Goal: Transaction & Acquisition: Purchase product/service

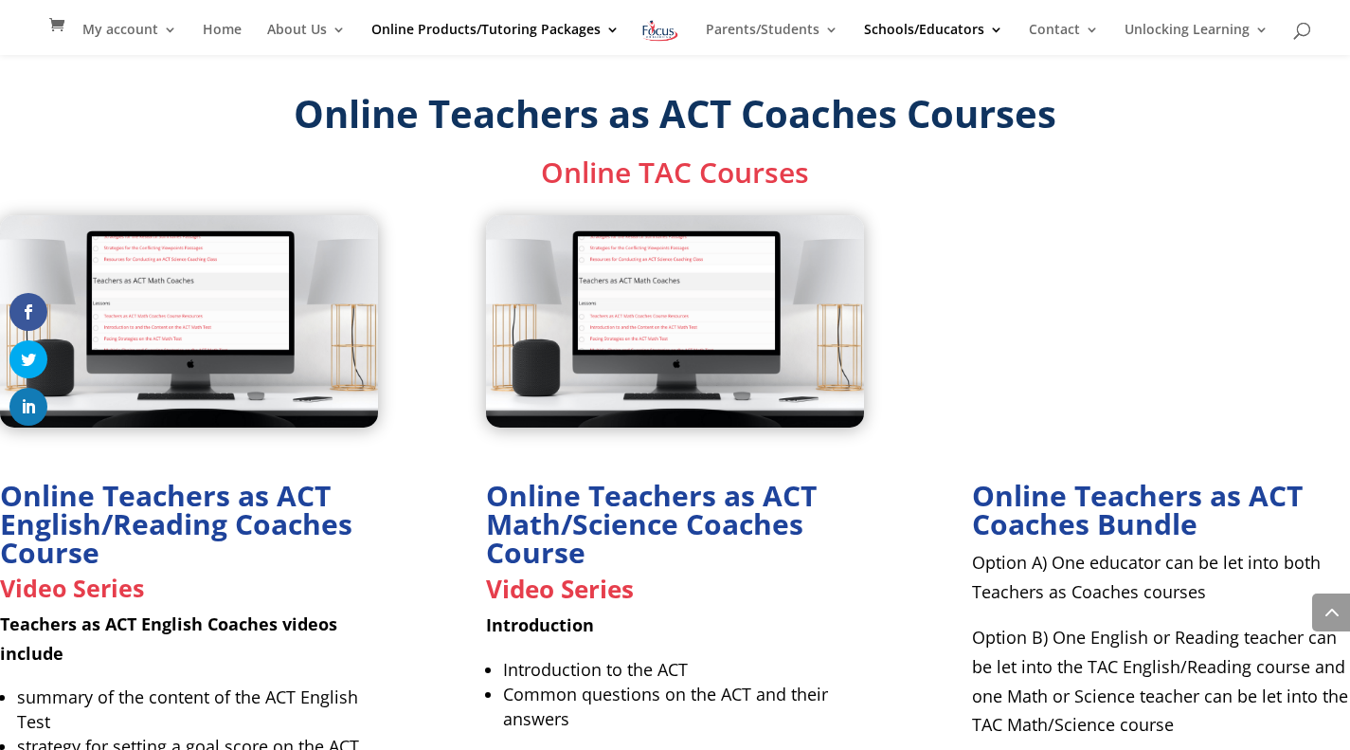
scroll to position [2426, 0]
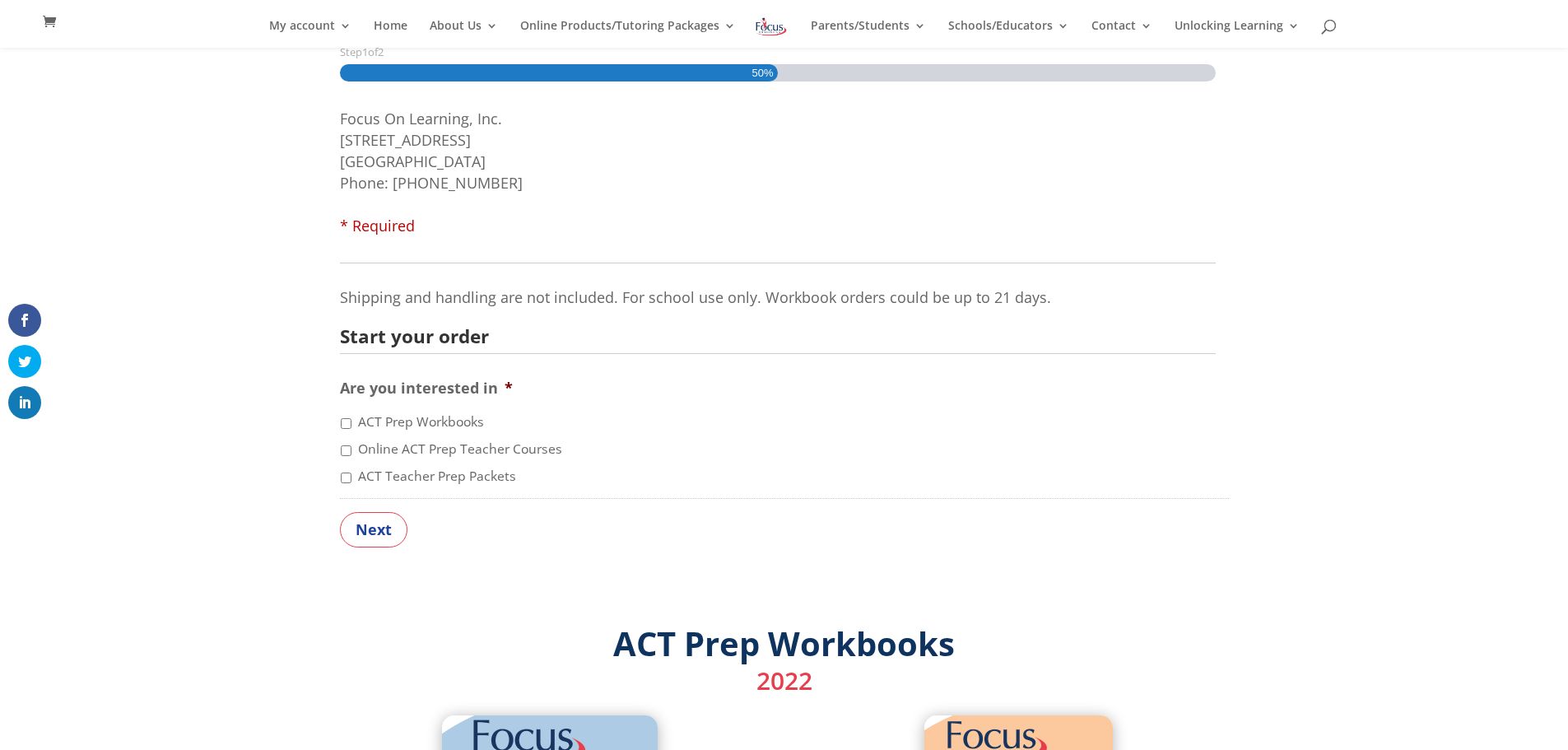
scroll to position [263, 0]
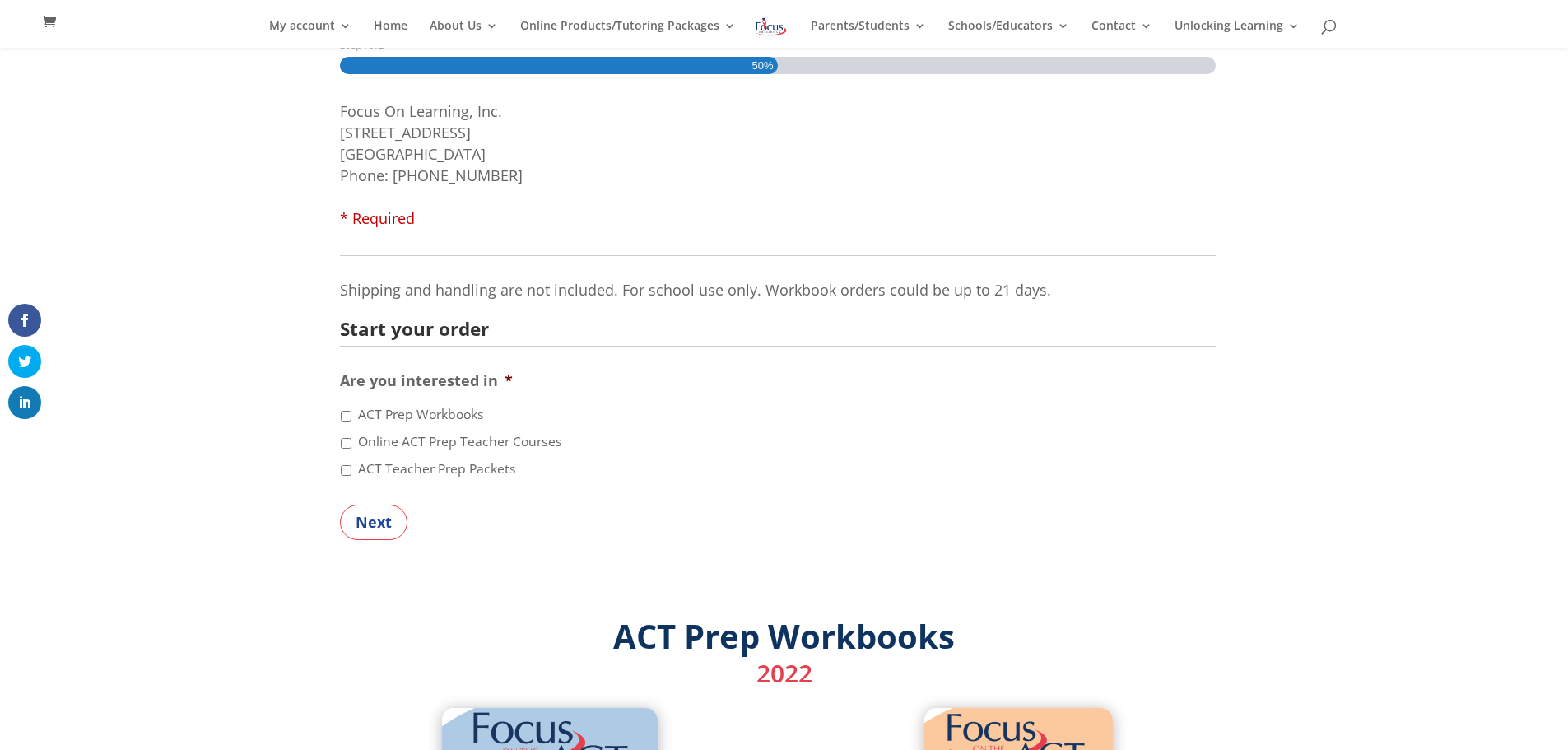
click at [463, 416] on label "ACT Prep Workbooks" at bounding box center [420, 415] width 126 height 20
click at [352, 416] on input "ACT Prep Workbooks" at bounding box center [346, 416] width 10 height 10
checkbox input "true"
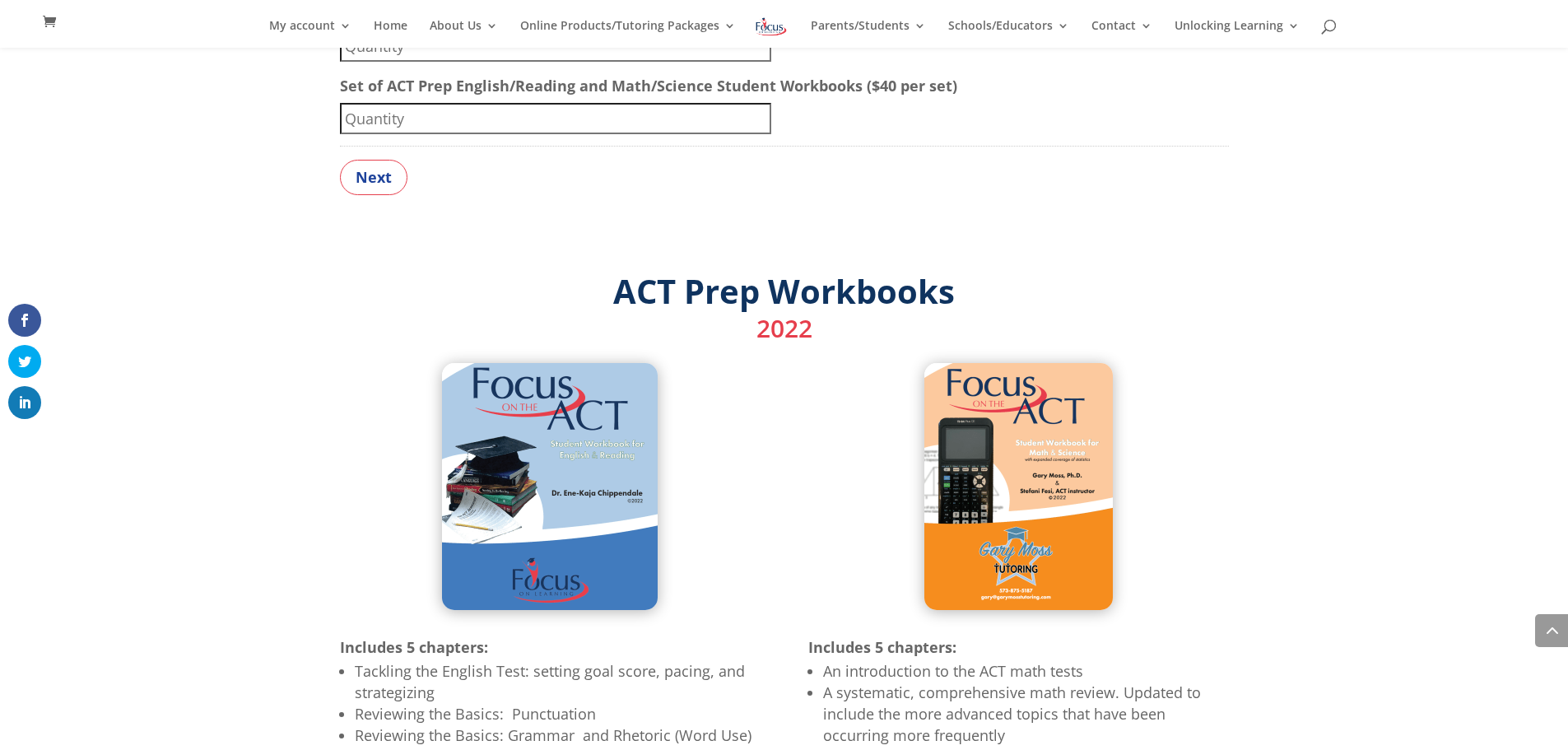
scroll to position [791, 0]
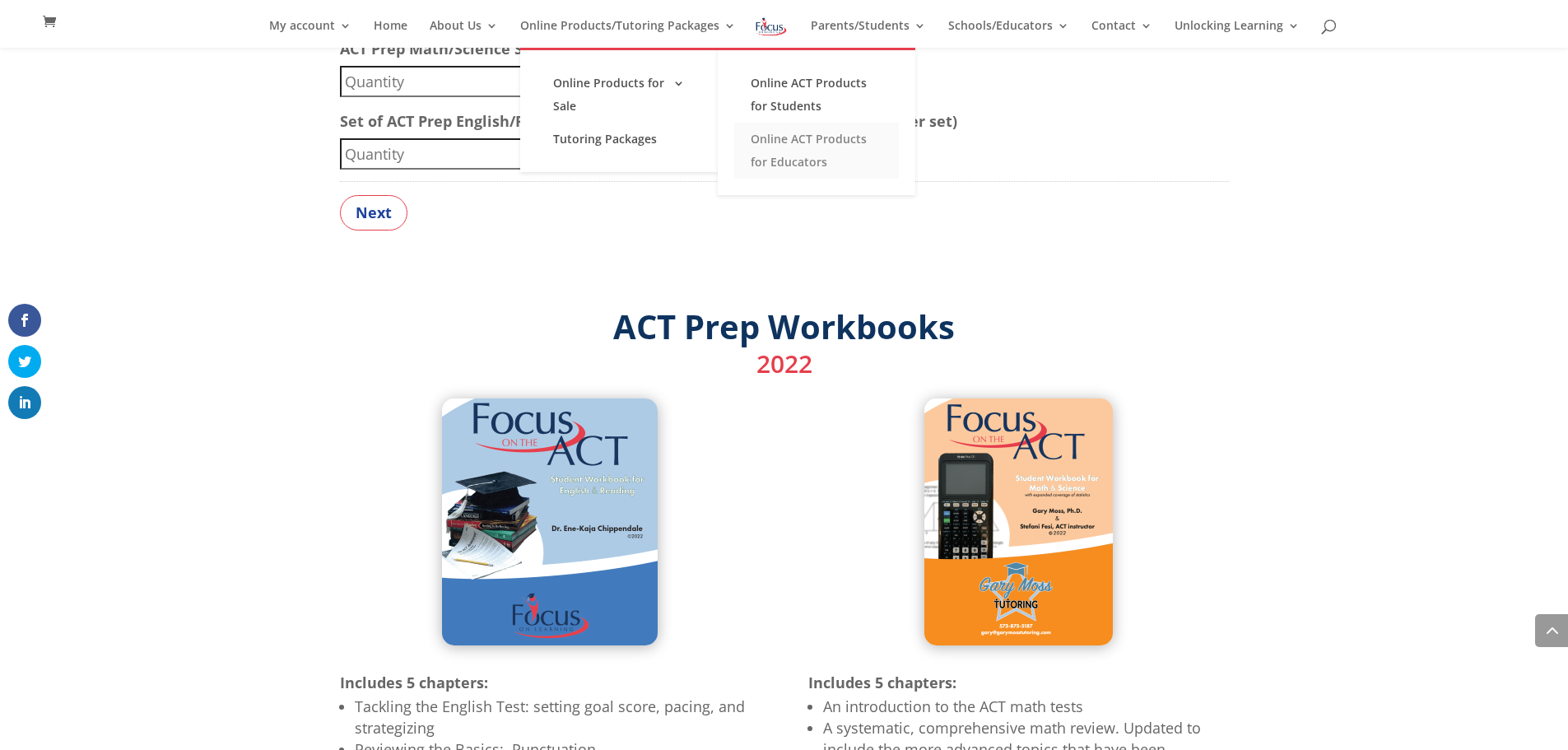
click at [795, 149] on link "Online ACT Products for Educators" at bounding box center [817, 150] width 165 height 56
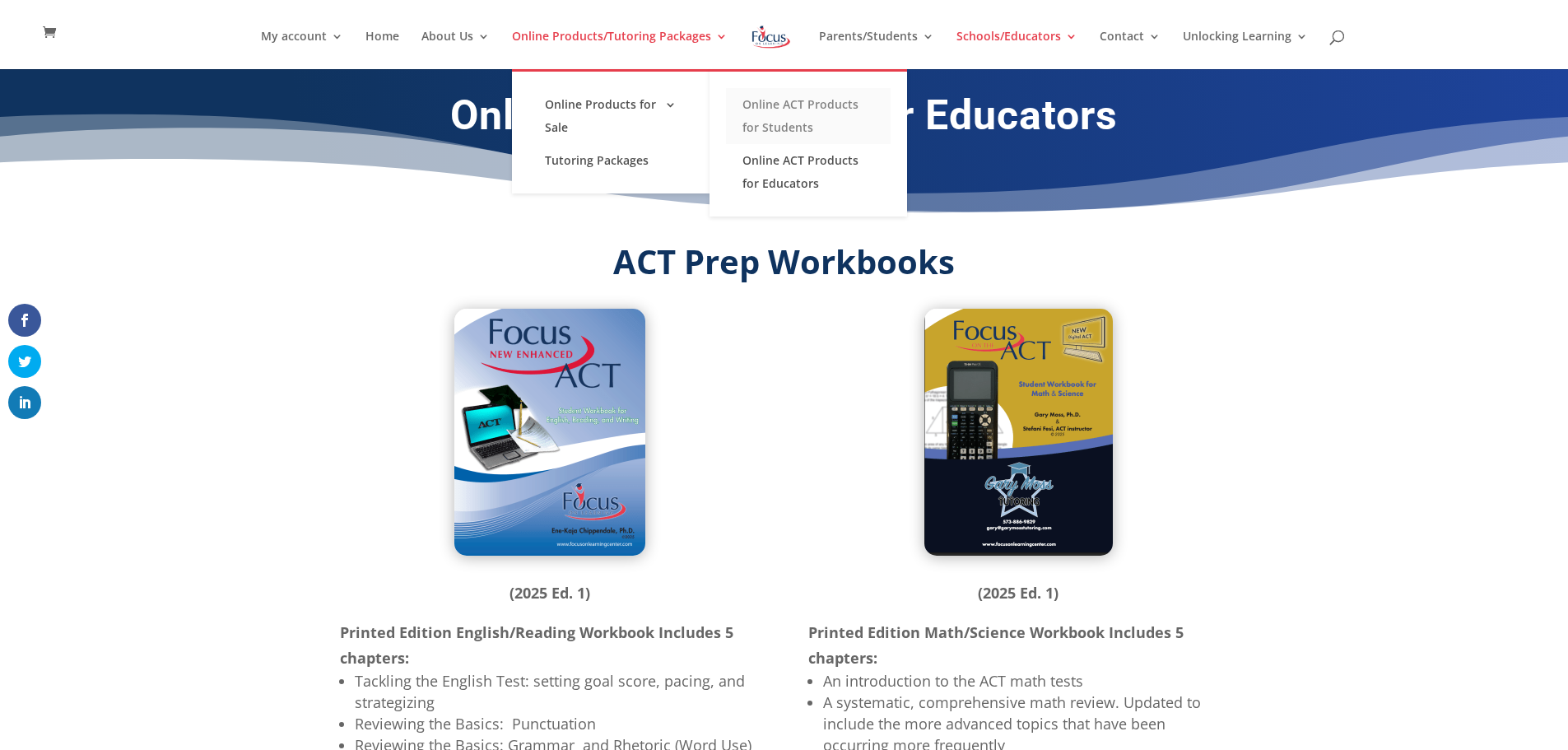
click at [794, 114] on link "Online ACT Products for Students" at bounding box center [809, 116] width 165 height 56
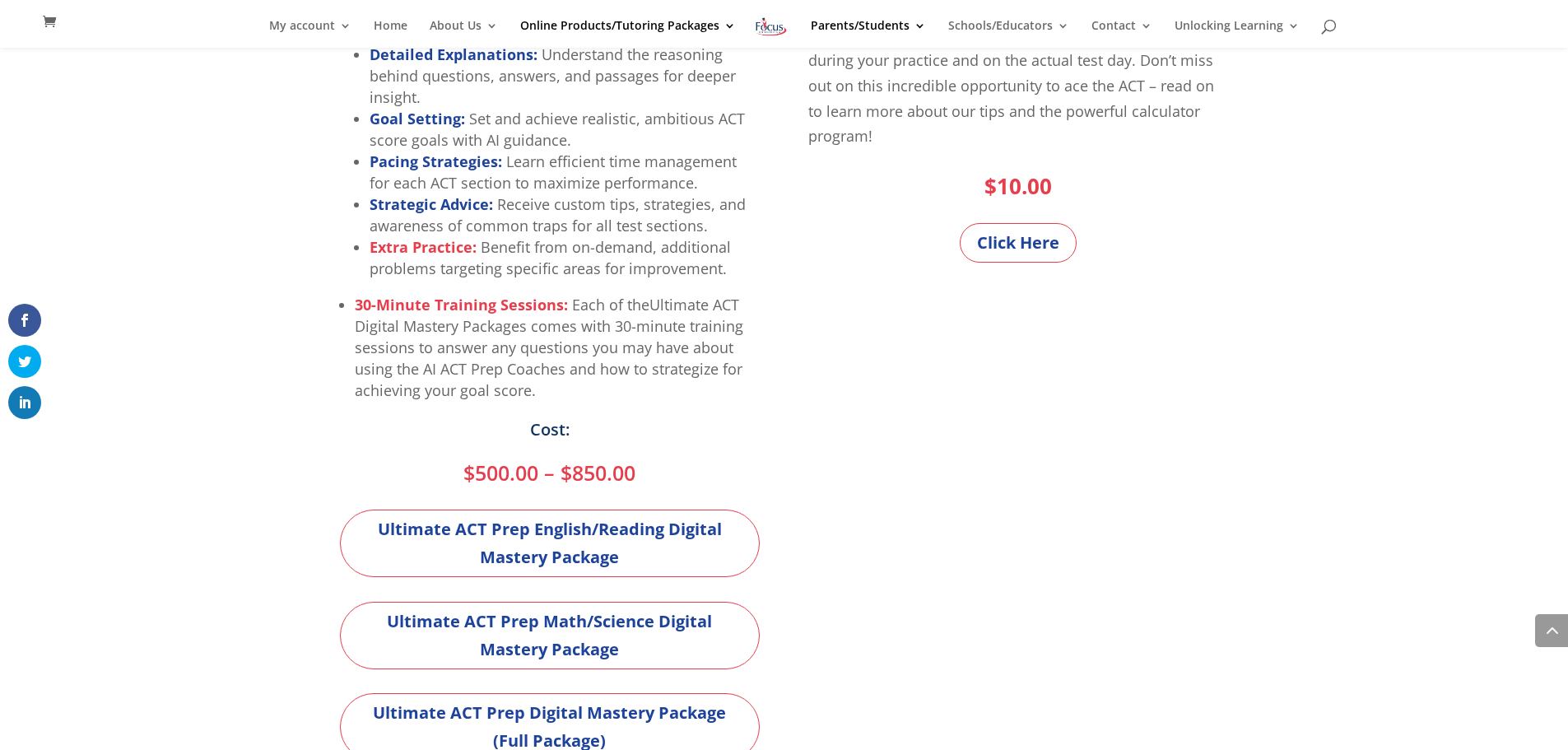
scroll to position [791, 0]
click at [998, 244] on link "Click Here" at bounding box center [1018, 242] width 117 height 39
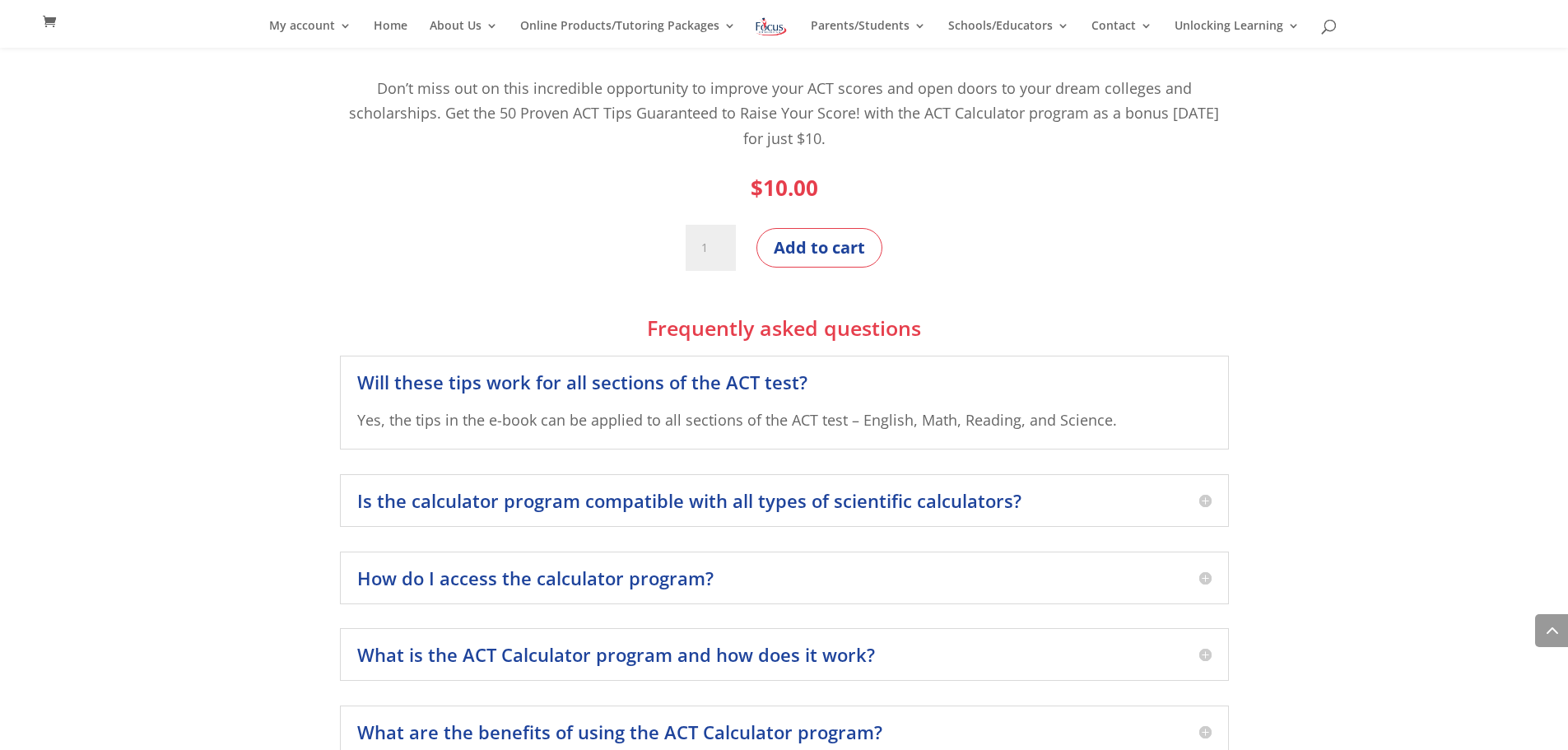
scroll to position [1120, 0]
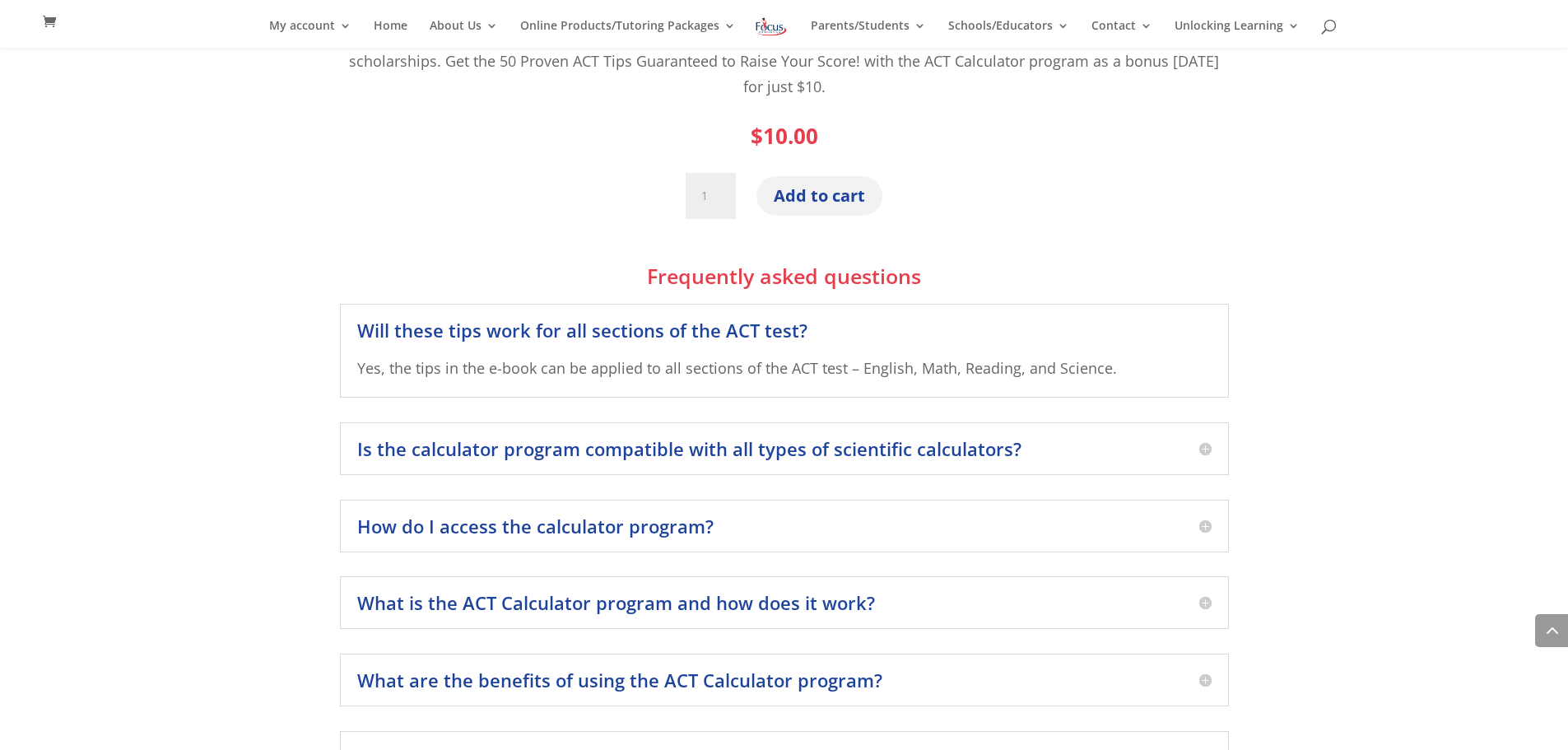
click at [815, 202] on button "Add to cart" at bounding box center [819, 196] width 126 height 39
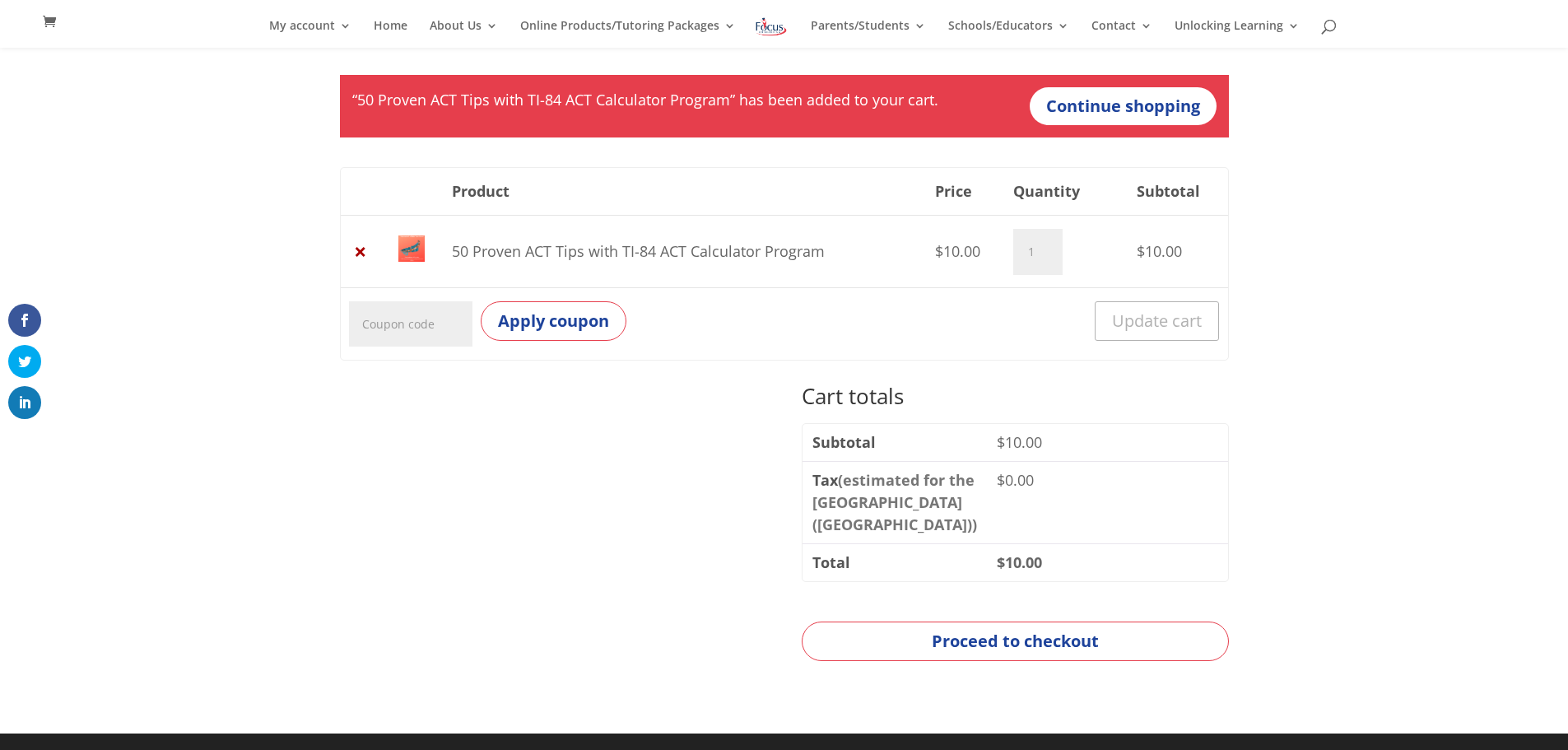
scroll to position [176, 0]
click at [1094, 643] on link "Proceed to checkout" at bounding box center [1015, 640] width 427 height 39
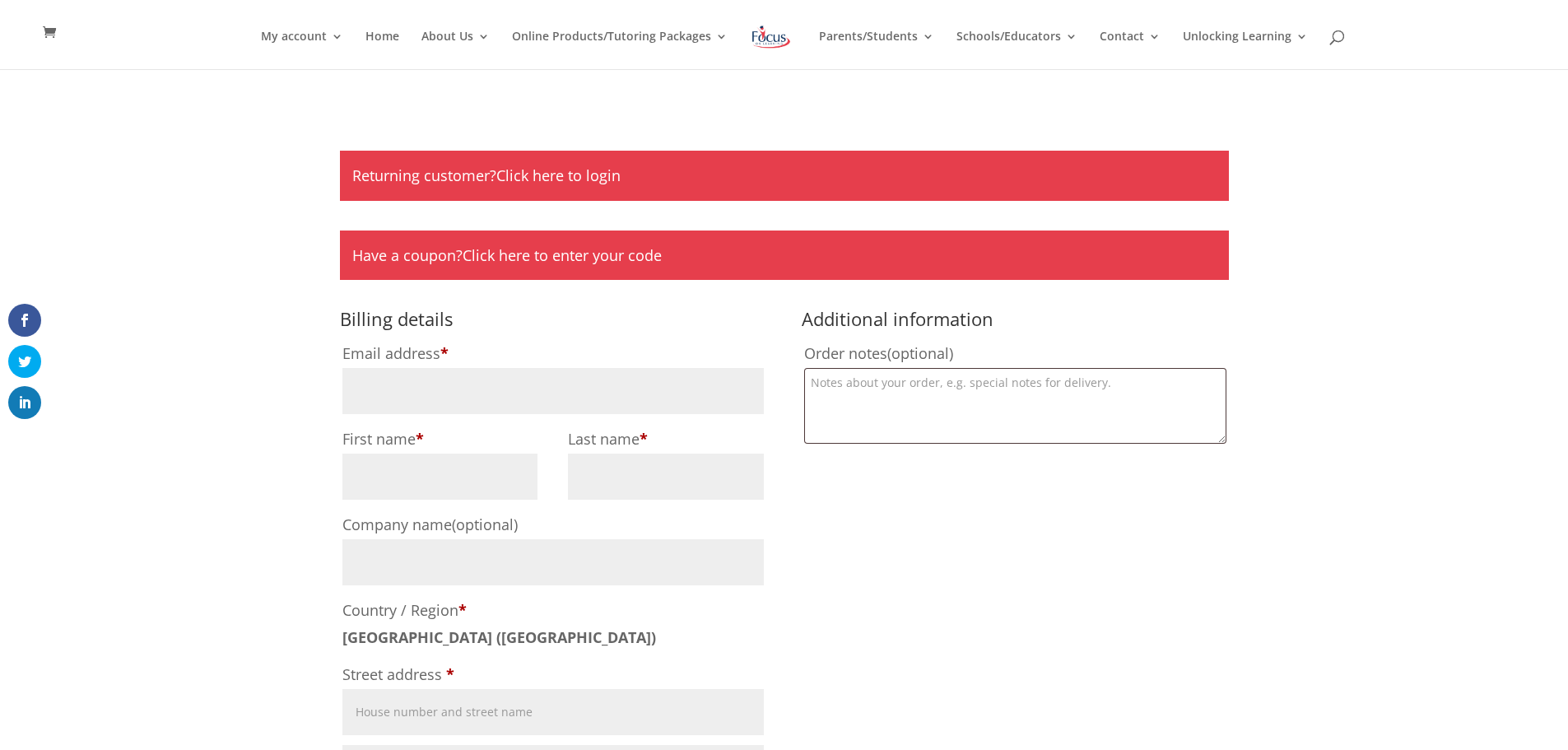
click at [605, 405] on input "Email address *" at bounding box center [552, 391] width 421 height 46
type input "[EMAIL_ADDRESS][DOMAIN_NAME]"
type input "Jessica"
type input "Beeson"
type input "Willow Tree Tutoring, LLC"
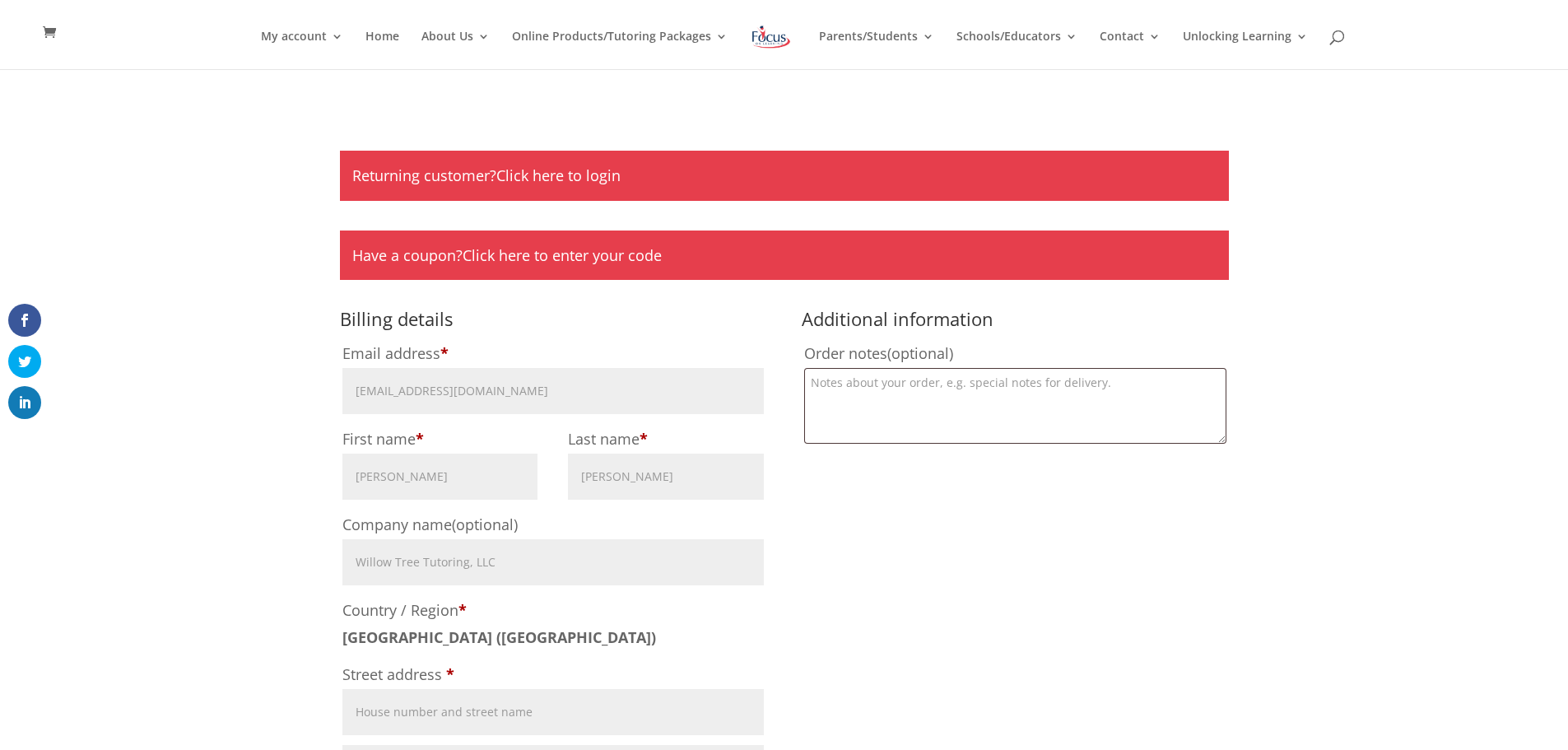
type input "1600 Heritage Landing, Suite 115"
type input "Saint Peters"
select select "MO"
type input "63303"
type input "13146209195"
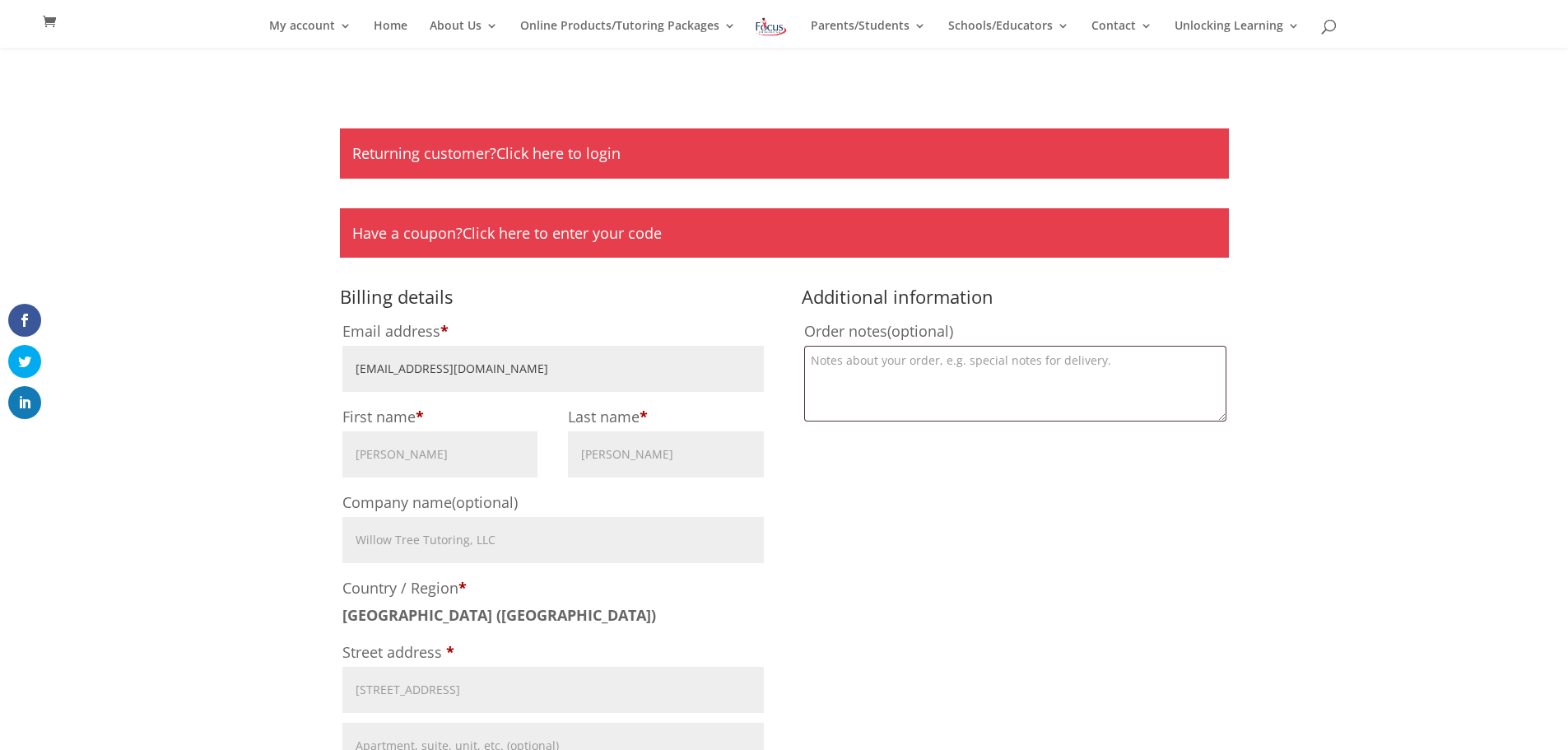
scroll to position [559, 0]
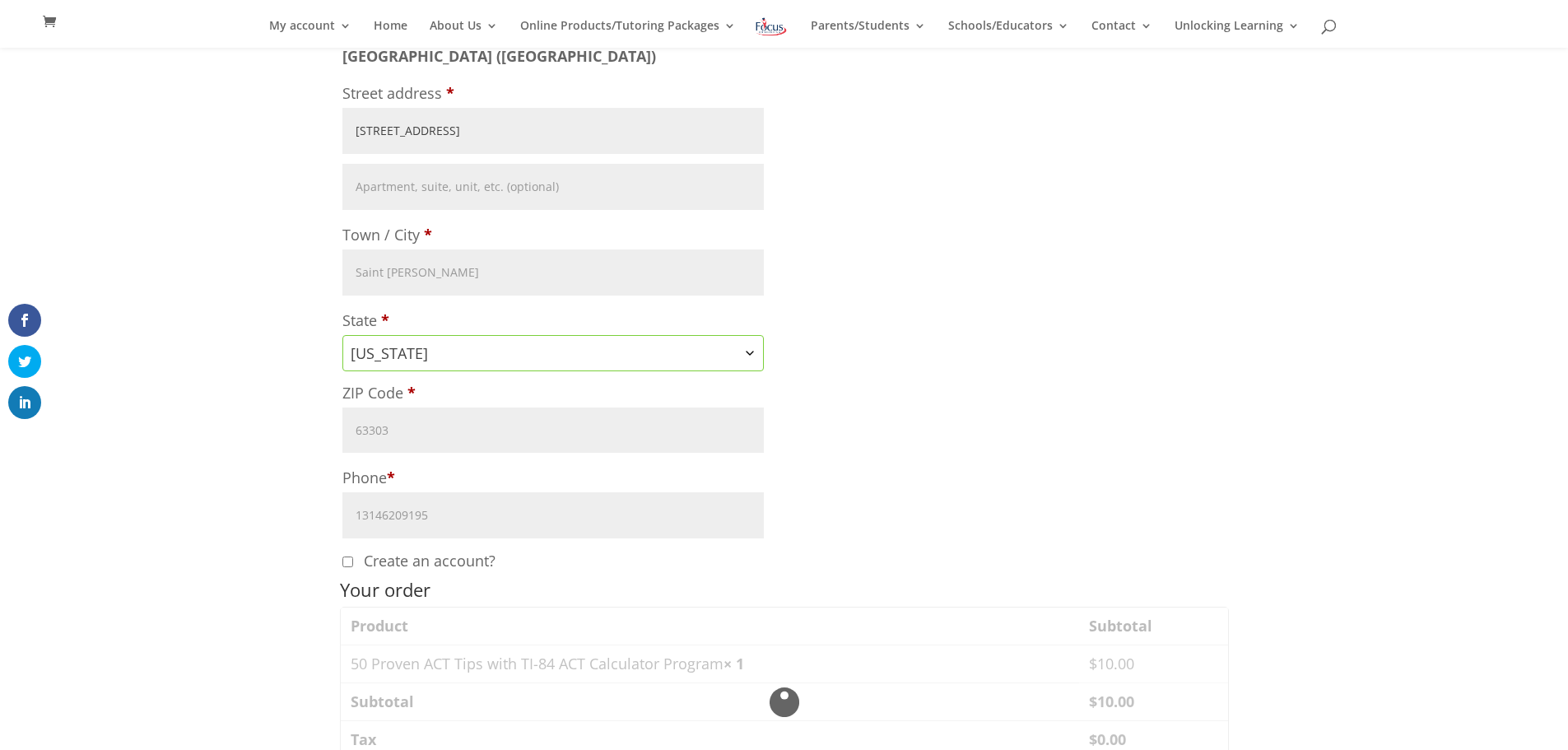
click at [561, 144] on input "1600 Heritage Landing, Suite 115" at bounding box center [552, 130] width 421 height 46
click at [322, 127] on div "Returning customer? Click here to login If you have shopped with us before, ple…" at bounding box center [784, 375] width 1568 height 1774
click at [361, 131] on input "1600 Heritage Landing, Suite 115" at bounding box center [552, 130] width 421 height 46
type input "[STREET_ADDRESS]"
click at [586, 431] on input "63303" at bounding box center [552, 430] width 421 height 46
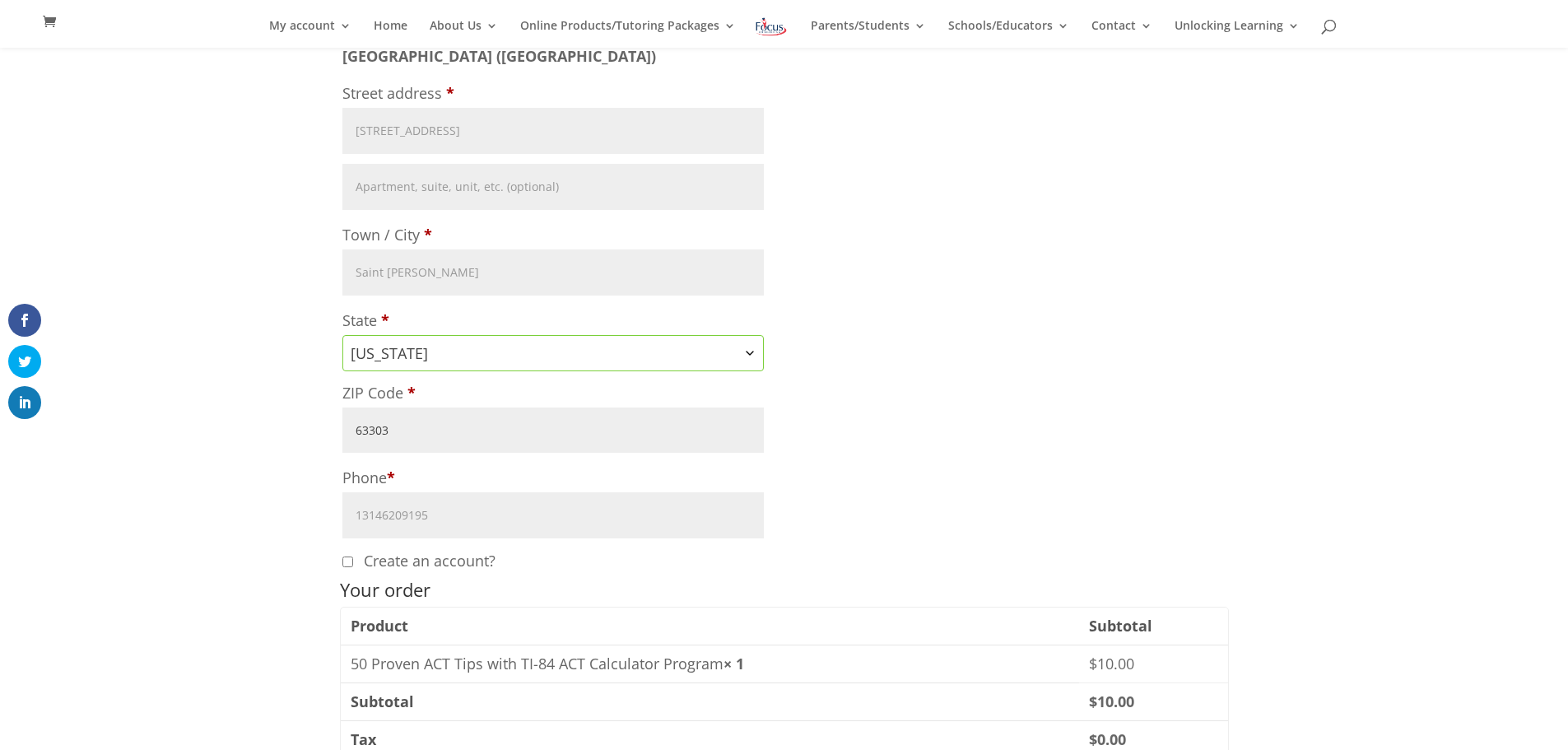
type input "63304"
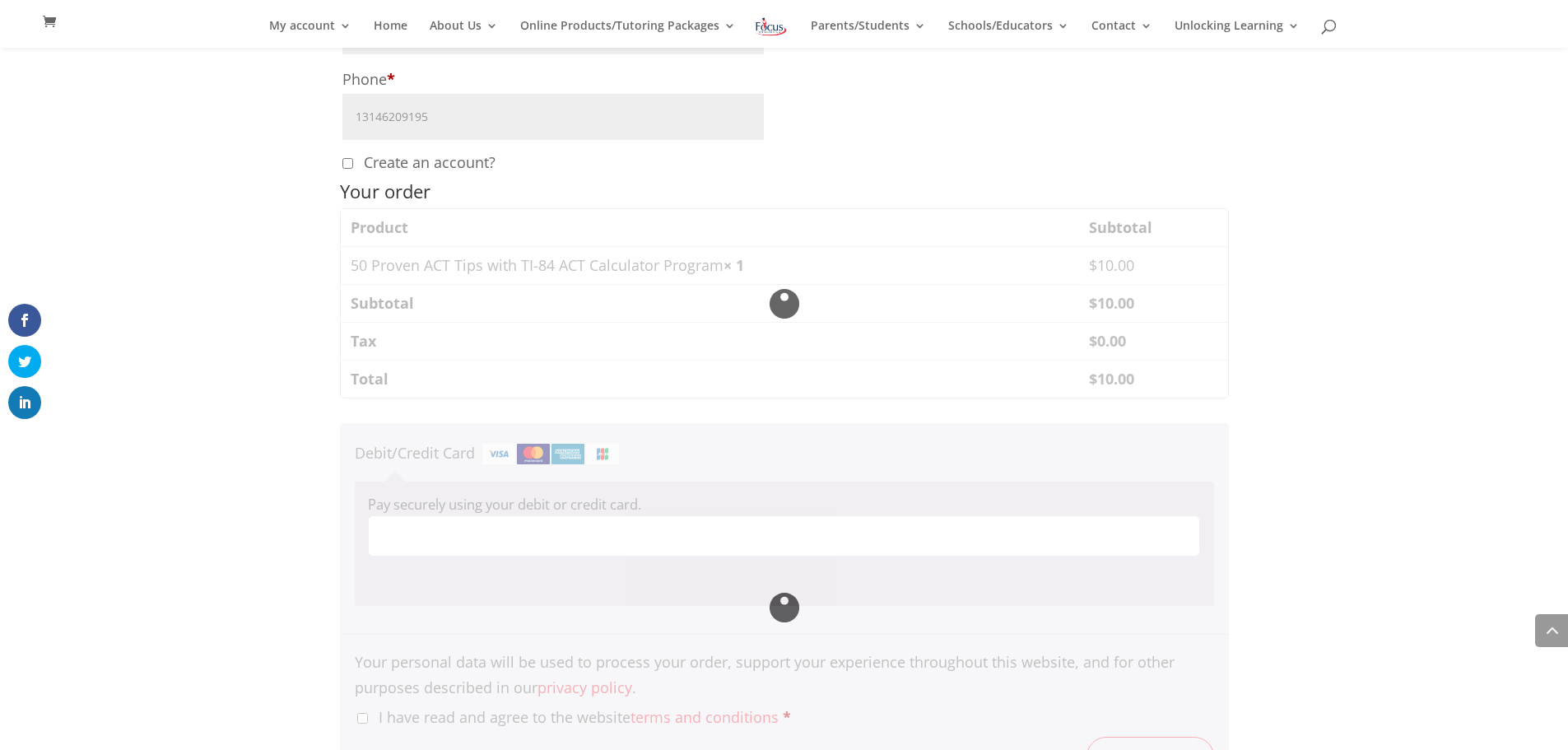
scroll to position [1020, 0]
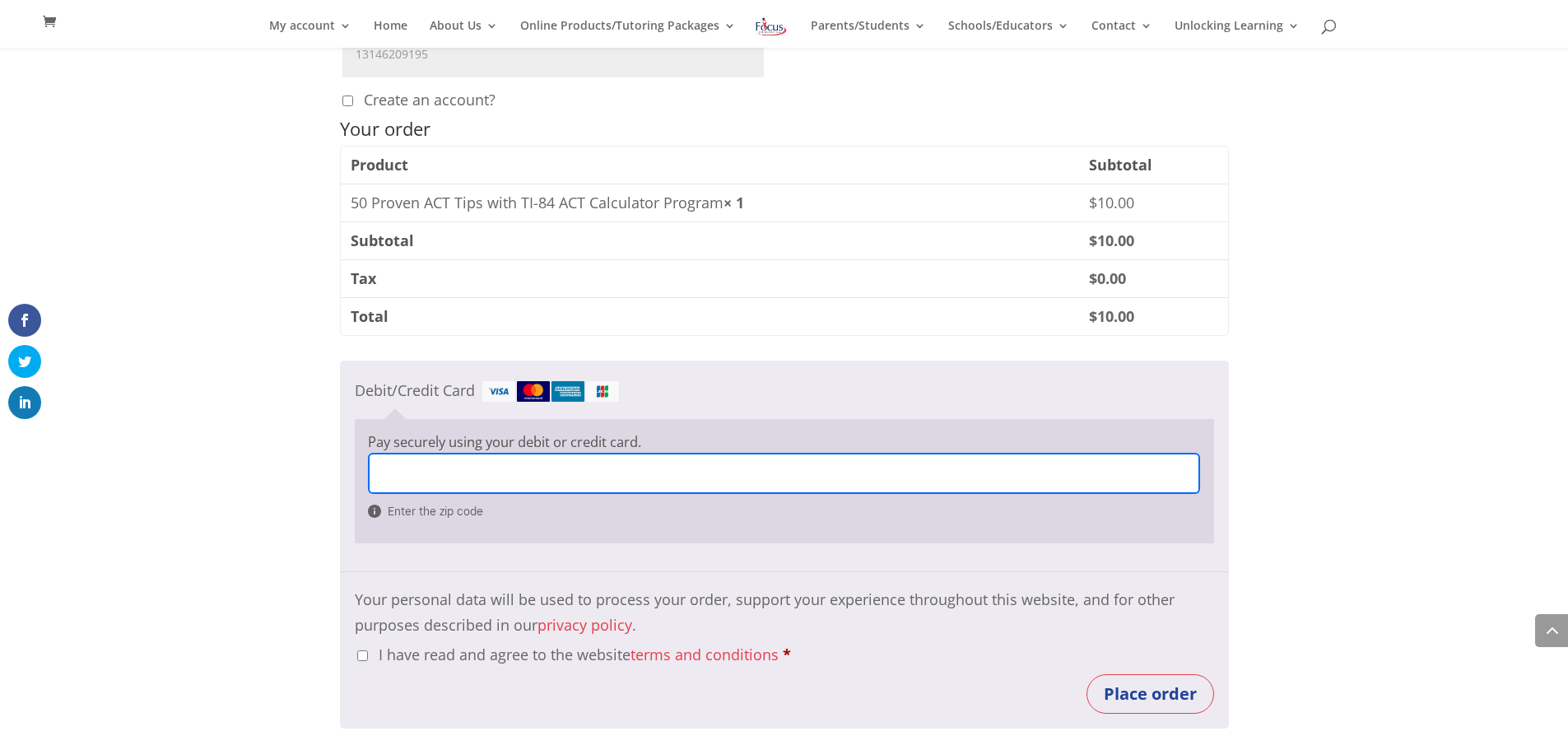
click at [366, 658] on input "I have read and agree to the website terms and conditions *" at bounding box center [362, 656] width 10 height 10
checkbox input "true"
click at [1179, 700] on button "Place order" at bounding box center [1150, 694] width 128 height 39
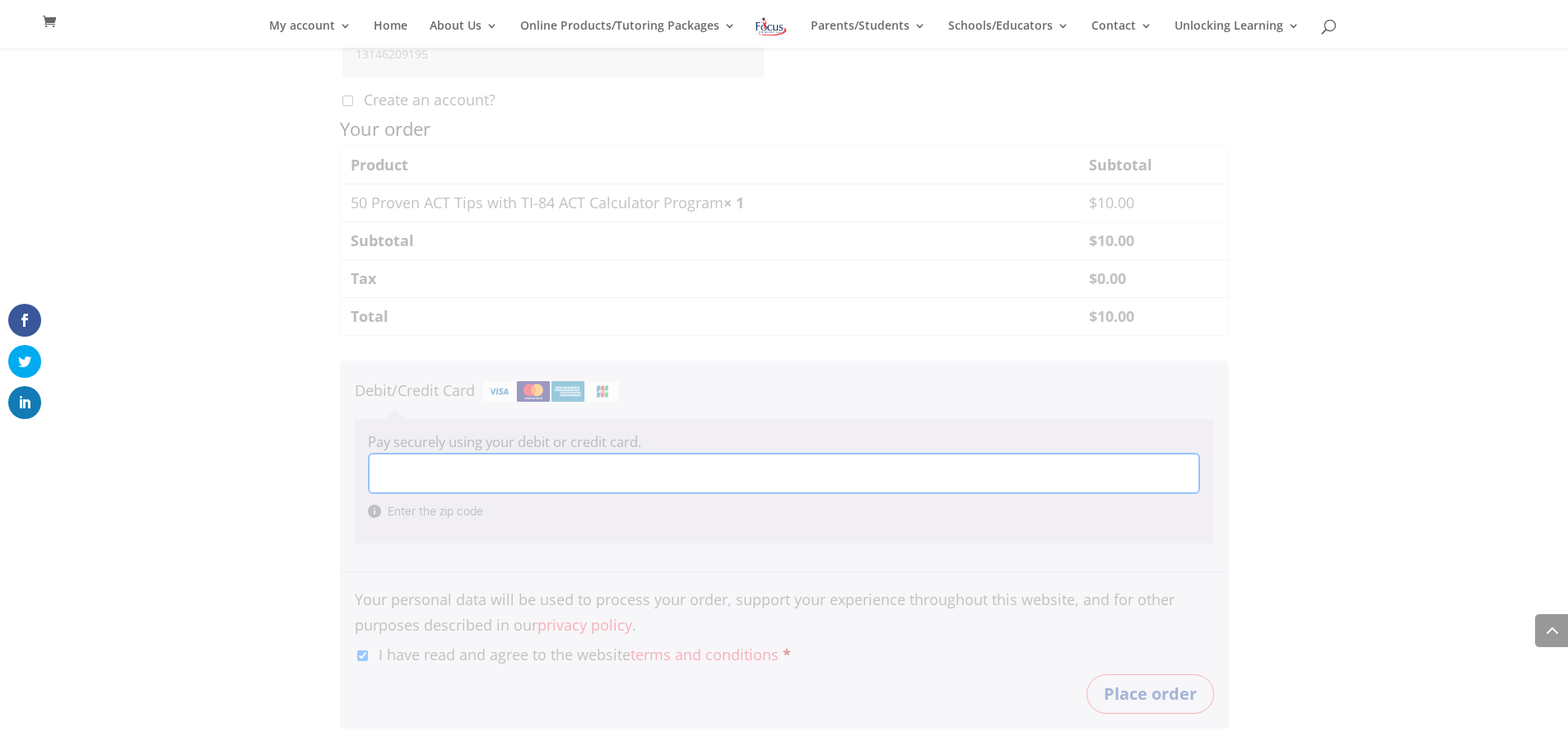
scroll to position [1087, 0]
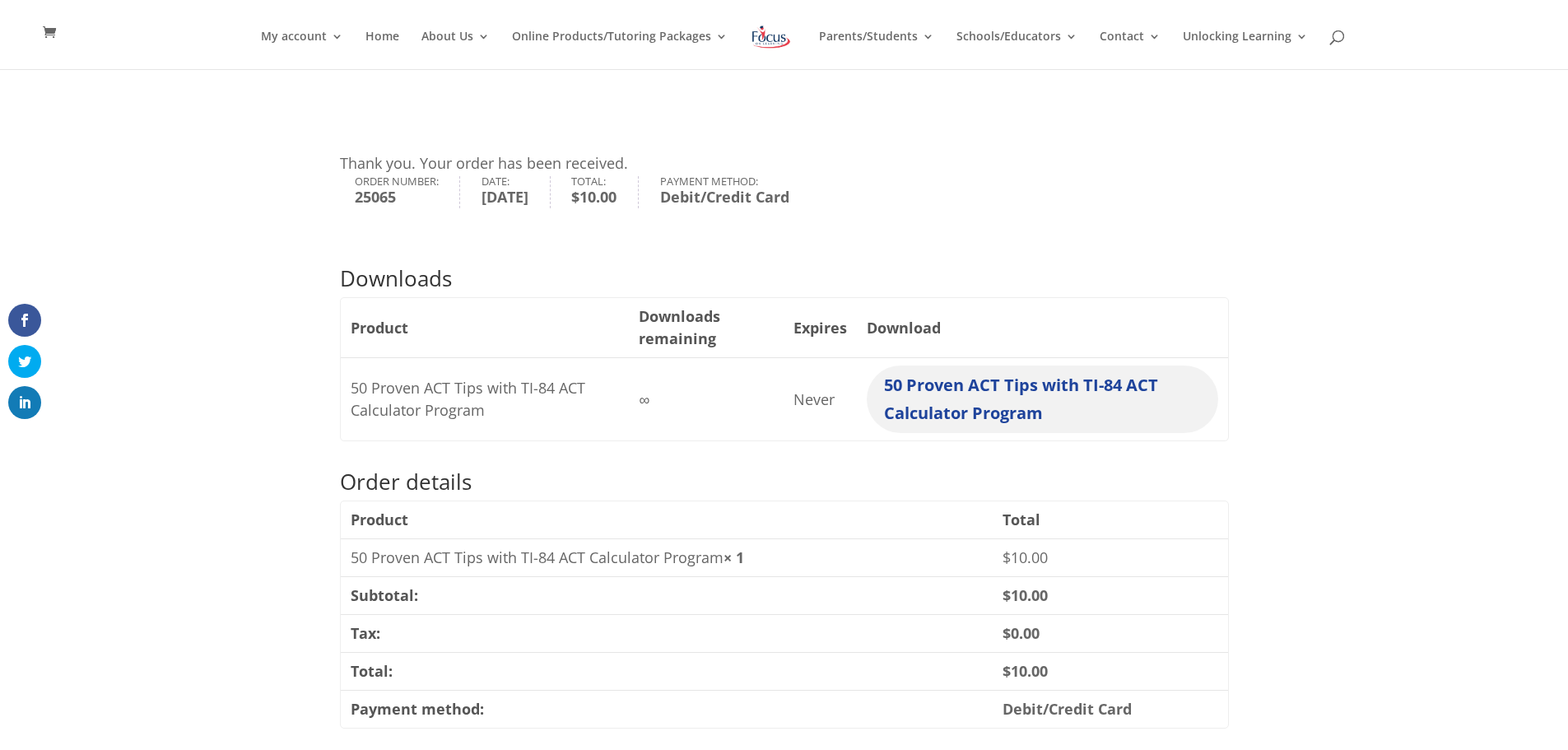
click at [1042, 402] on link "50 Proven ACT Tips with TI-84 ACT Calculator Program" at bounding box center [1042, 400] width 351 height 68
